Goal: Information Seeking & Learning: Learn about a topic

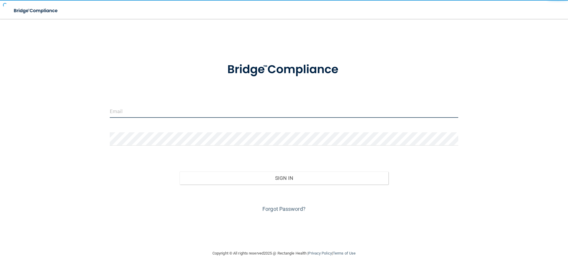
type input "[EMAIL_ADDRESS][DOMAIN_NAME]"
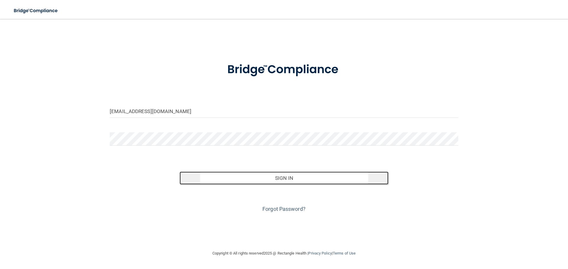
click at [274, 180] on button "Sign In" at bounding box center [283, 178] width 209 height 13
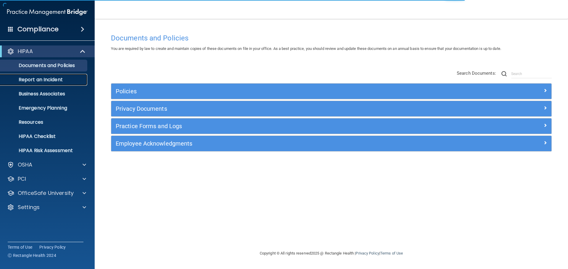
click at [43, 80] on p "Report an Incident" at bounding box center [44, 80] width 81 height 6
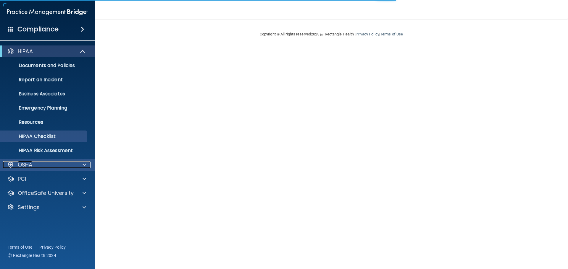
click at [62, 166] on div "OSHA" at bounding box center [39, 164] width 73 height 7
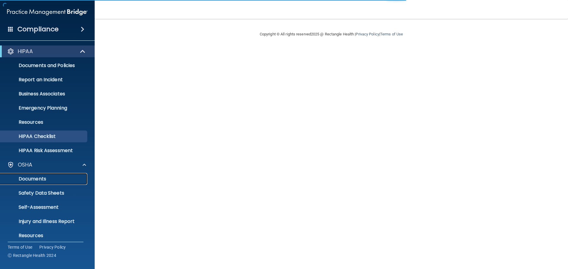
click at [61, 177] on p "Documents" at bounding box center [44, 179] width 81 height 6
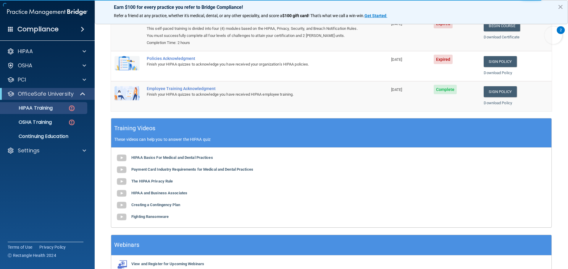
scroll to position [59, 0]
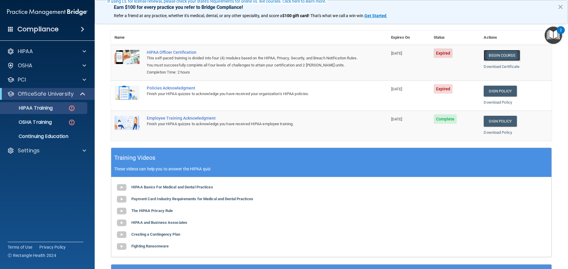
click at [499, 56] on link "Begin Course" at bounding box center [501, 55] width 36 height 11
